Goal: Task Accomplishment & Management: Complete application form

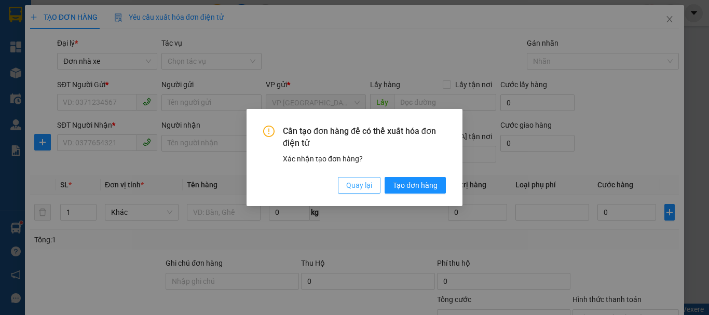
click at [365, 186] on span "Quay lại" at bounding box center [359, 185] width 26 height 11
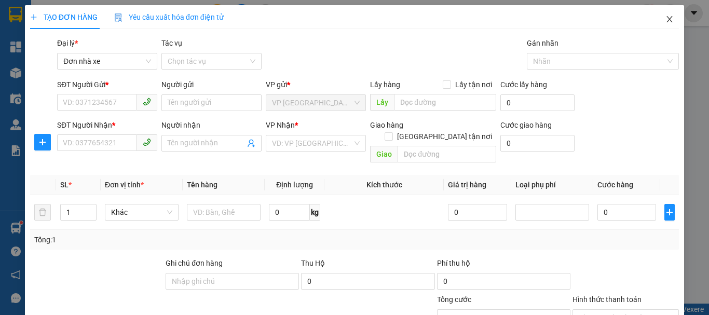
click at [665, 16] on icon "close" at bounding box center [669, 19] width 8 height 8
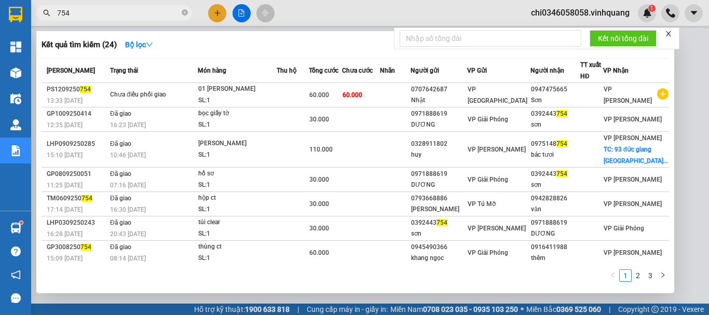
drag, startPoint x: 106, startPoint y: 13, endPoint x: 20, endPoint y: 13, distance: 86.7
click at [20, 13] on section "Kết quả tìm kiếm ( 24 ) Bộ lọc Mã ĐH Trạng thái Món hàng Thu hộ Tổng cước Chưa …" at bounding box center [354, 157] width 709 height 315
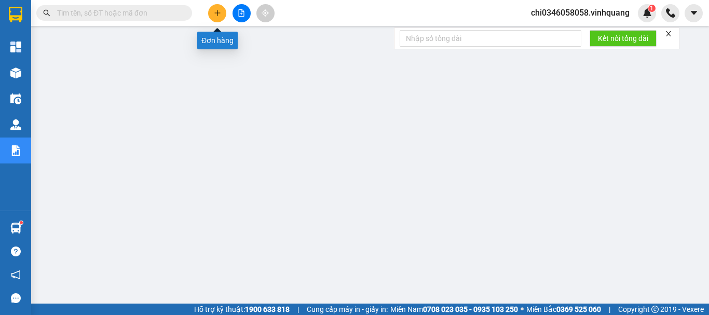
click at [216, 10] on icon "plus" at bounding box center [217, 12] width 7 height 7
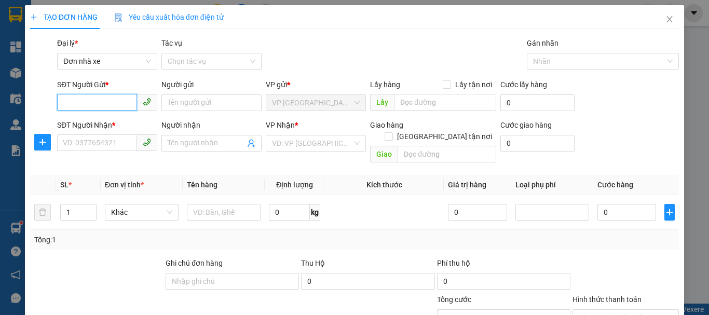
click at [79, 102] on input "SĐT Người Gửi *" at bounding box center [97, 102] width 80 height 17
type input "0385811993"
click at [109, 124] on div "0385811993 - Chất" at bounding box center [106, 123] width 87 height 11
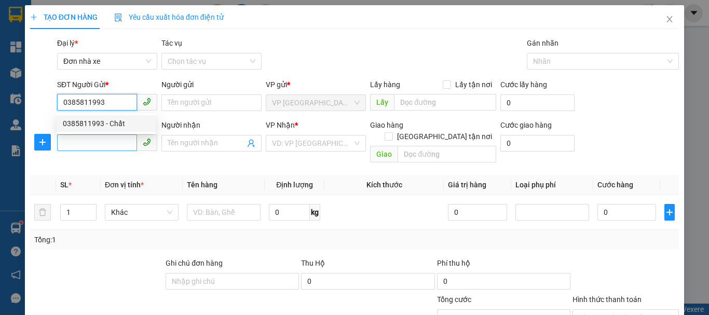
type input "Chất"
type input "0981243662"
type input "Tùng"
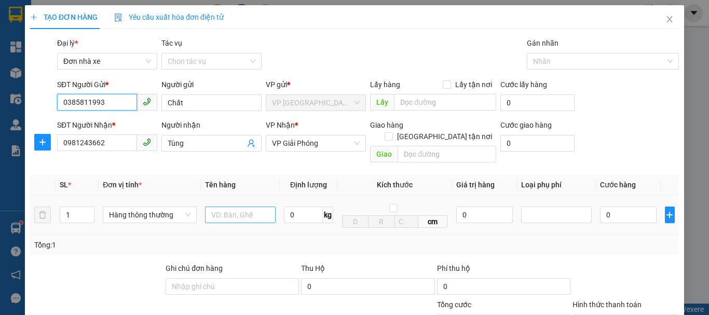
type input "0385811993"
click at [224, 207] on input "text" at bounding box center [240, 215] width 71 height 17
type input "1 túi giấy"
click at [291, 207] on input "0" at bounding box center [303, 215] width 39 height 17
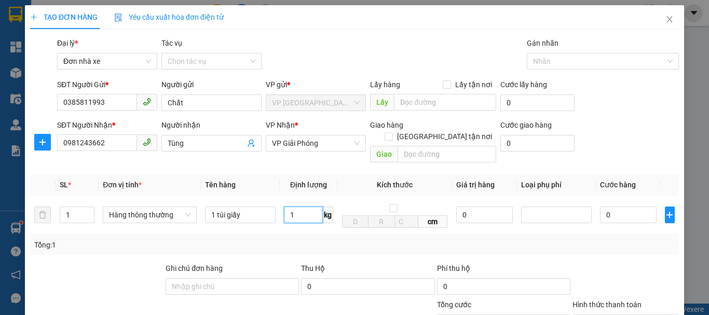
scroll to position [148, 0]
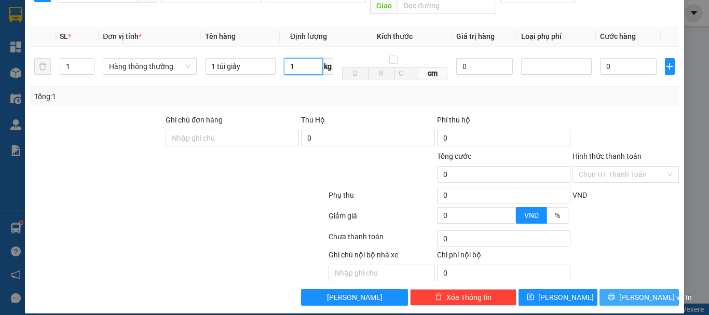
type input "1"
click at [624, 292] on span "Lưu và In" at bounding box center [655, 297] width 73 height 11
type input "30.000"
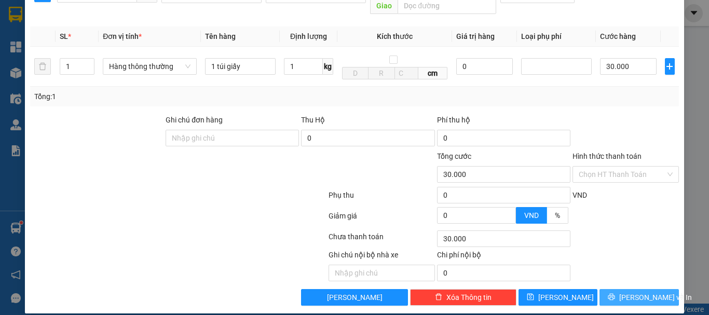
click at [623, 289] on button "Lưu và In" at bounding box center [639, 297] width 79 height 17
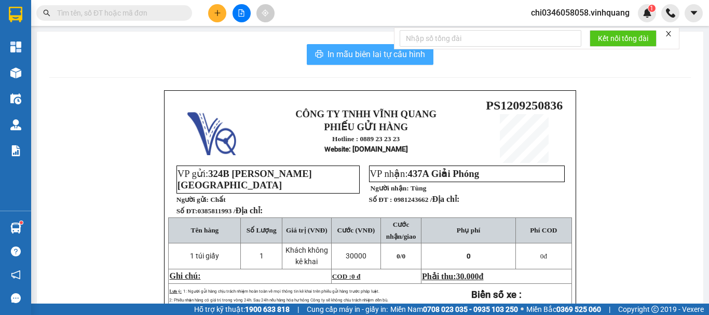
click at [368, 52] on span "In mẫu biên lai tự cấu hình" at bounding box center [377, 54] width 98 height 13
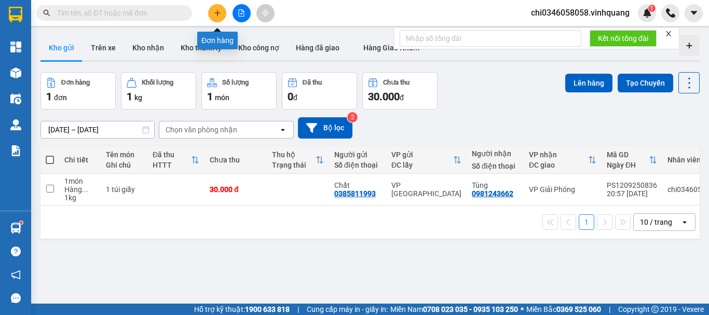
click at [220, 8] on button at bounding box center [217, 13] width 18 height 18
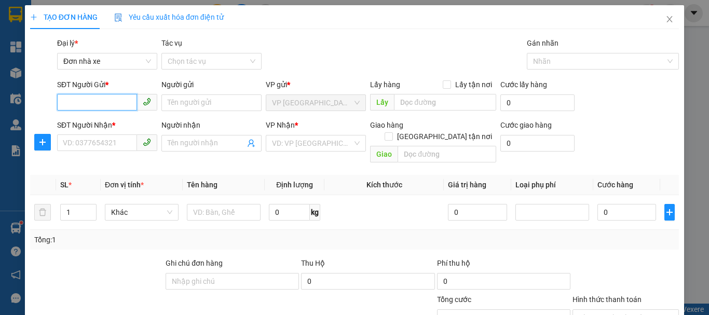
click at [92, 103] on input "SĐT Người Gửi *" at bounding box center [97, 102] width 80 height 17
type input "0385811993"
click at [119, 121] on div "0385811993 - Chất" at bounding box center [106, 123] width 87 height 11
type input "Chất"
type input "0981243662"
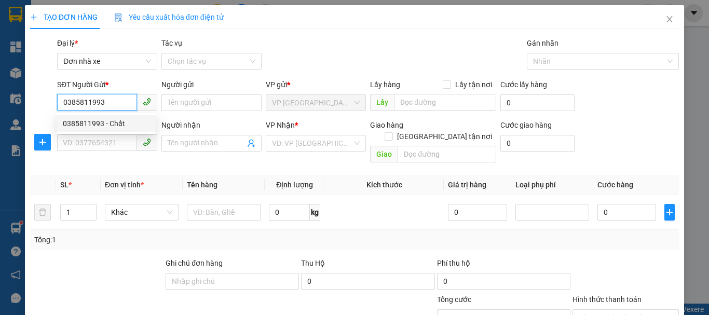
type input "Tùng"
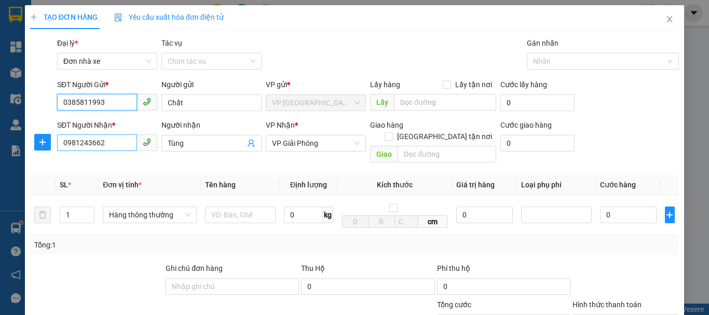
type input "0385811993"
drag, startPoint x: 111, startPoint y: 144, endPoint x: 53, endPoint y: 135, distance: 58.3
click at [53, 141] on div "SĐT Người Nhận * 0981243662 Người nhận Tùng VP Nhận * VP Giải Phóng Giao hàng G…" at bounding box center [354, 143] width 651 height 48
type input "0961496336"
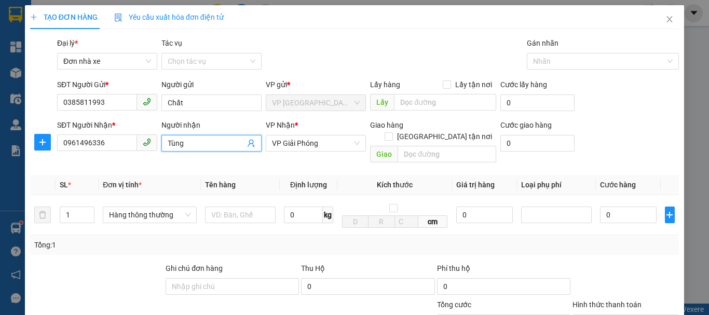
drag, startPoint x: 197, startPoint y: 144, endPoint x: 157, endPoint y: 144, distance: 40.0
click at [159, 144] on div "Người nhận Tùng Tùng" at bounding box center [211, 143] width 104 height 48
type input "genlab"
click at [215, 207] on input "text" at bounding box center [240, 215] width 71 height 17
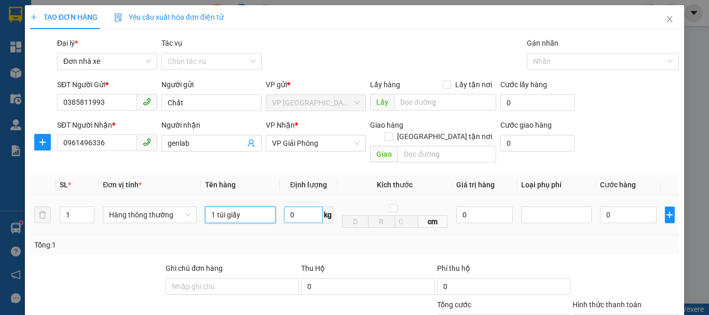
type input "1 túi giấy"
click at [290, 207] on input "0" at bounding box center [303, 215] width 39 height 17
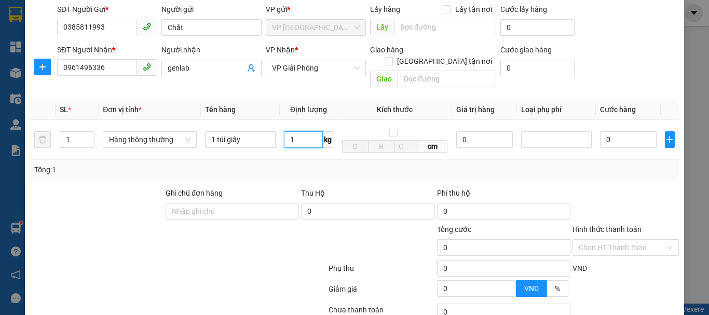
scroll to position [148, 0]
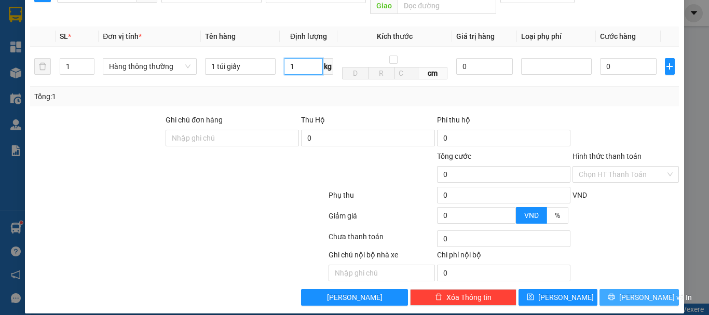
type input "1"
click at [627, 292] on span "Lưu và In" at bounding box center [655, 297] width 73 height 11
type input "30.000"
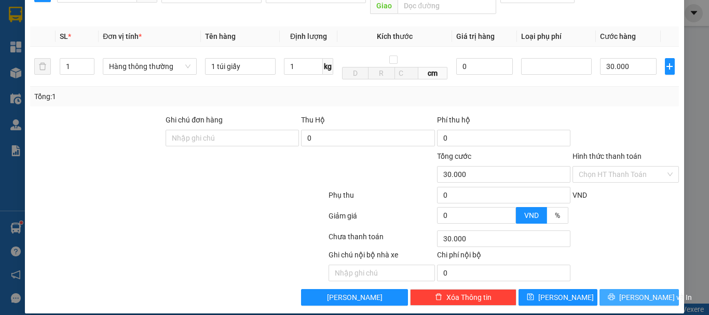
click at [624, 292] on span "Lưu và In" at bounding box center [655, 297] width 73 height 11
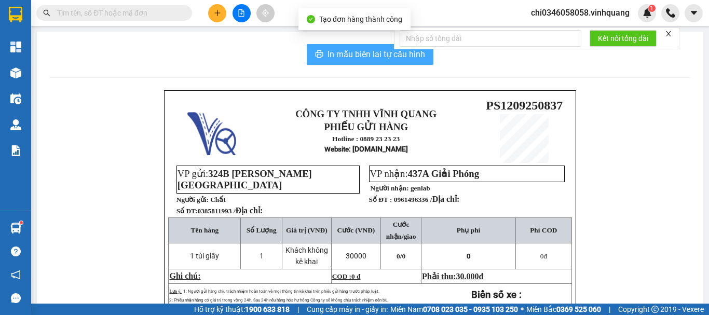
click at [333, 53] on span "In mẫu biên lai tự cấu hình" at bounding box center [377, 54] width 98 height 13
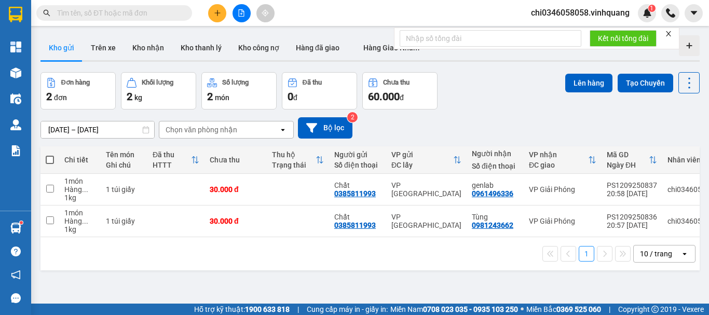
click at [562, 11] on span "chi0346058058.vinhquang" at bounding box center [580, 12] width 115 height 13
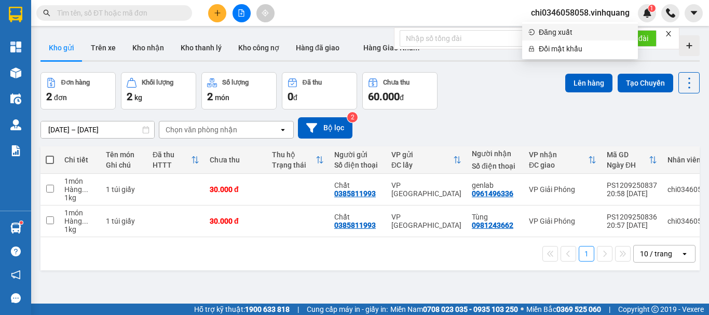
click at [560, 37] on span "Đăng xuất" at bounding box center [585, 31] width 93 height 11
